Goal: Information Seeking & Learning: Learn about a topic

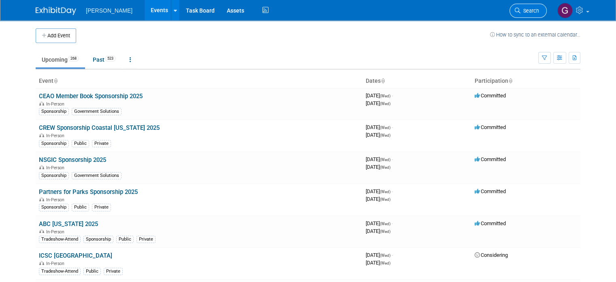
click at [536, 6] on link "Search" at bounding box center [528, 11] width 37 height 14
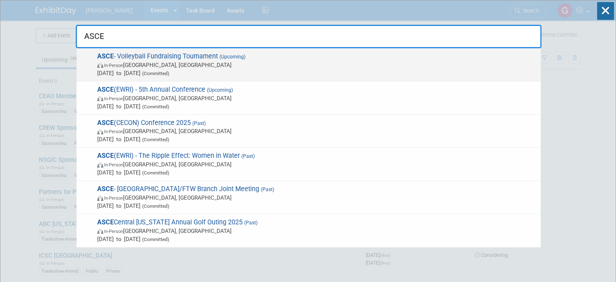
type input "ASCE"
click at [213, 58] on span "ASCE - Volleyball Fundraising Tournament (Upcoming) In-Person [GEOGRAPHIC_DATA]…" at bounding box center [316, 64] width 442 height 25
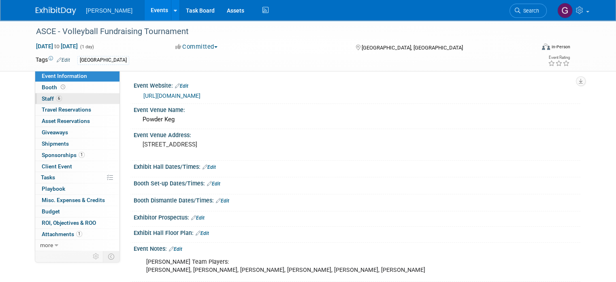
click at [63, 100] on link "6 Staff 6" at bounding box center [77, 98] width 84 height 11
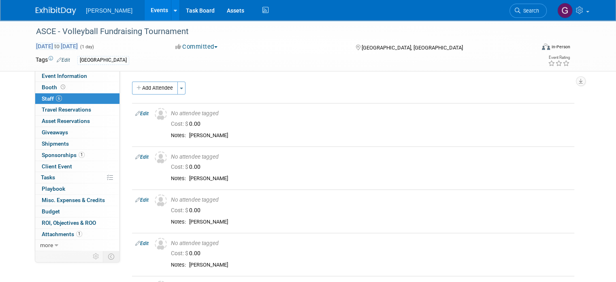
click at [78, 45] on span "Oct 1, 2025 to Oct 1, 2025" at bounding box center [57, 46] width 43 height 7
type input "Oct 1, 2025"
select select "9"
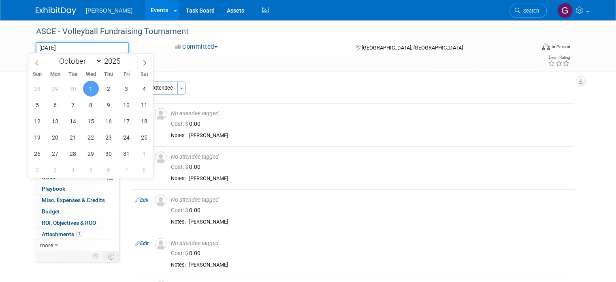
click at [96, 45] on input "Oct 1, 2025" at bounding box center [82, 47] width 93 height 11
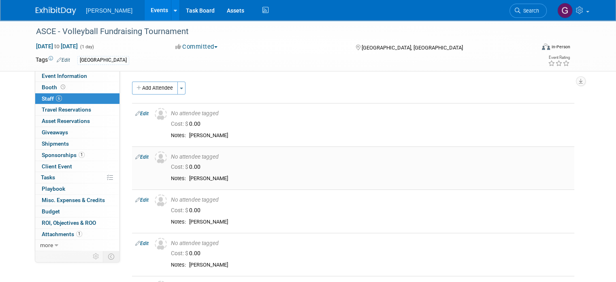
click at [289, 167] on div "Cost: $ 0.00" at bounding box center [371, 166] width 400 height 7
click at [68, 156] on span "Sponsorships 1" at bounding box center [63, 155] width 43 height 6
